Goal: Communication & Community: Participate in discussion

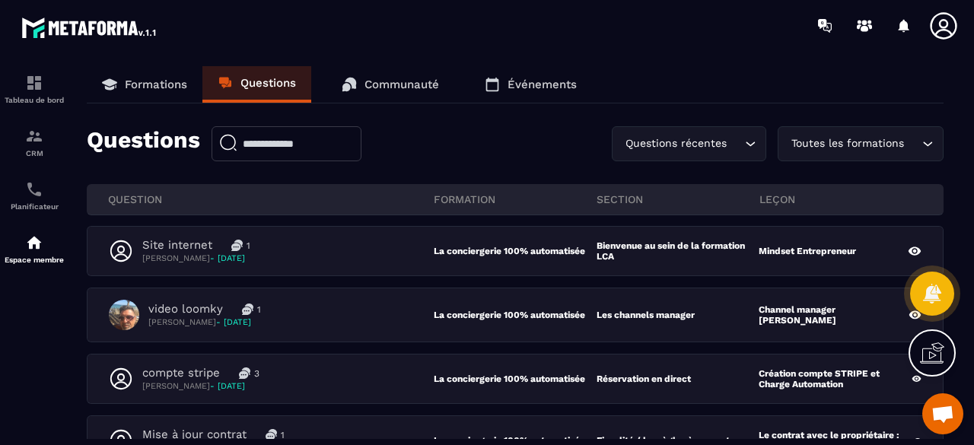
click at [396, 94] on link "Communauté" at bounding box center [390, 84] width 128 height 37
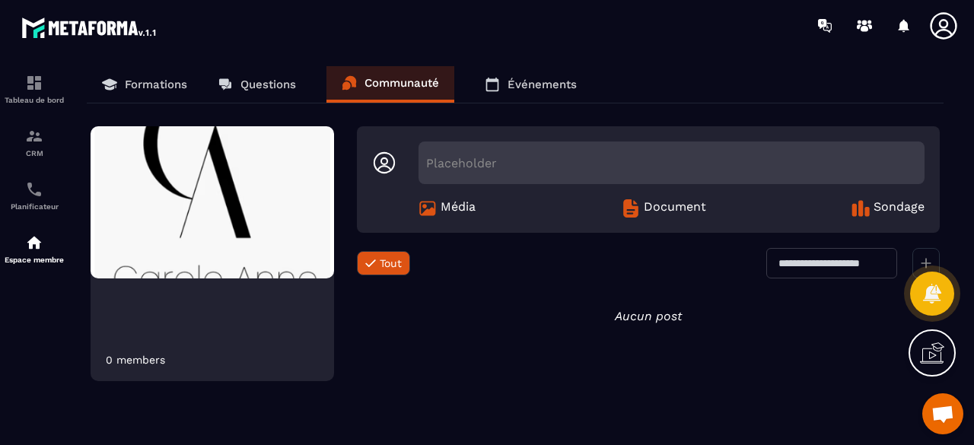
click at [278, 84] on p "Questions" at bounding box center [268, 85] width 56 height 14
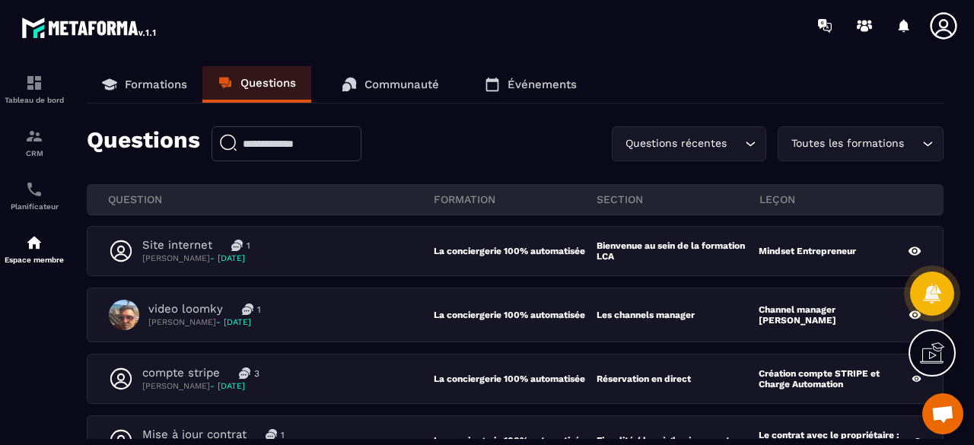
click at [374, 69] on link "Communauté" at bounding box center [390, 84] width 128 height 37
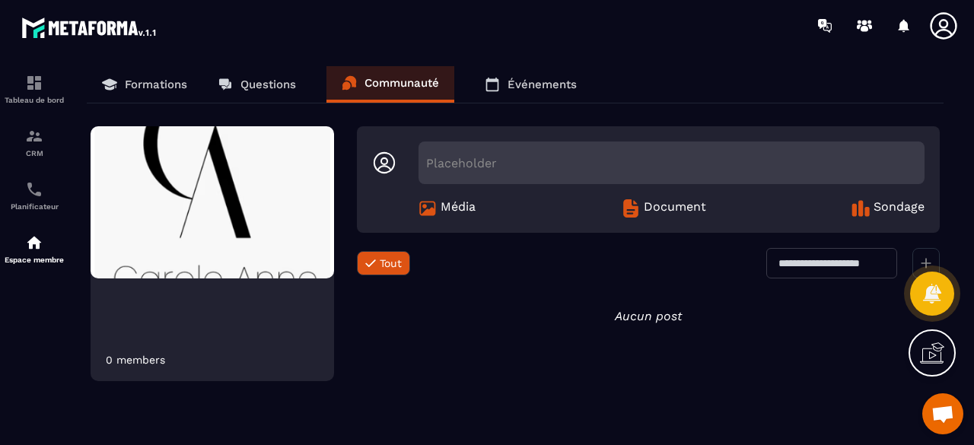
click at [248, 80] on p "Questions" at bounding box center [268, 85] width 56 height 14
